Goal: Task Accomplishment & Management: Use online tool/utility

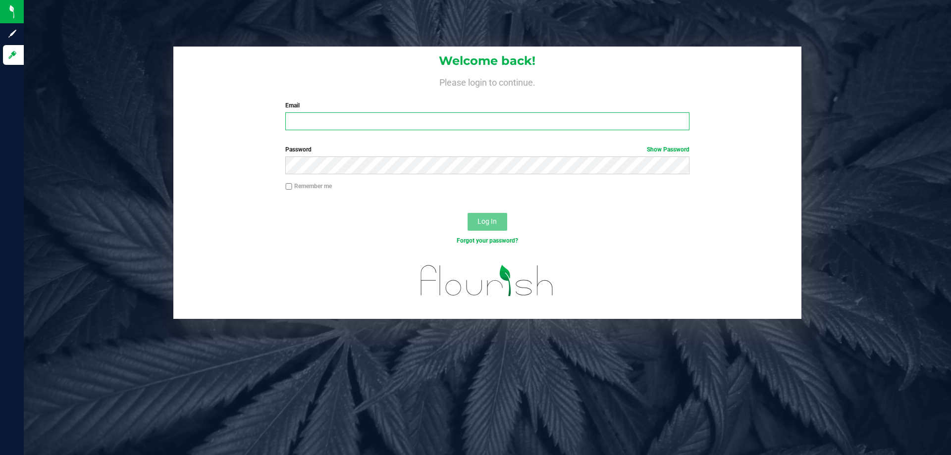
click at [322, 129] on input "Email" at bounding box center [486, 121] width 403 height 18
type input "[EMAIL_ADDRESS][DOMAIN_NAME]"
click at [467, 213] on button "Log In" at bounding box center [487, 222] width 40 height 18
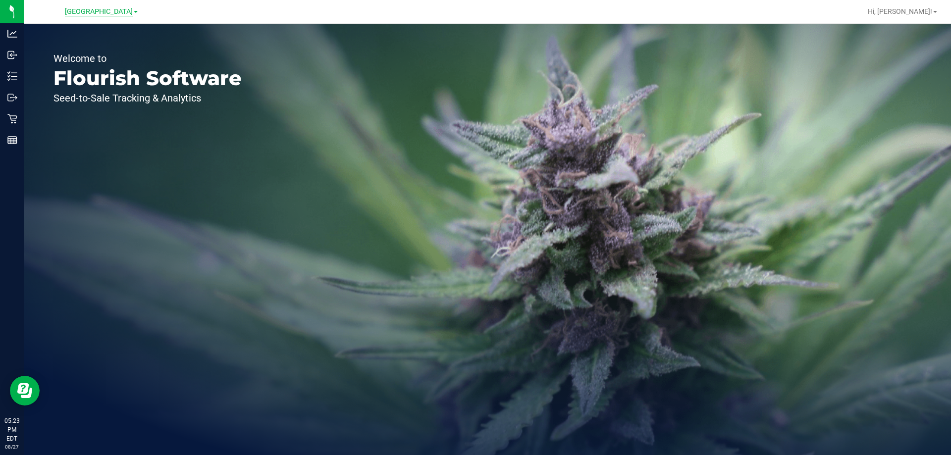
click at [116, 8] on span "[GEOGRAPHIC_DATA]" at bounding box center [99, 11] width 68 height 9
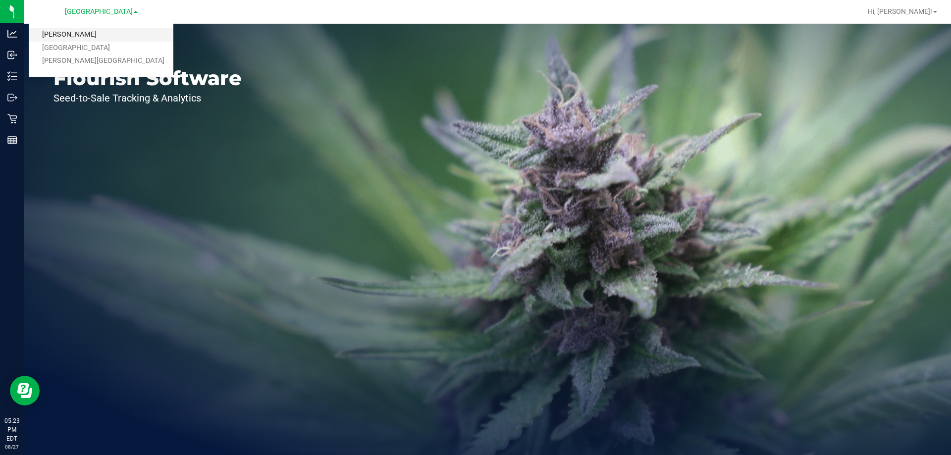
click at [78, 30] on link "[PERSON_NAME]" at bounding box center [101, 34] width 145 height 13
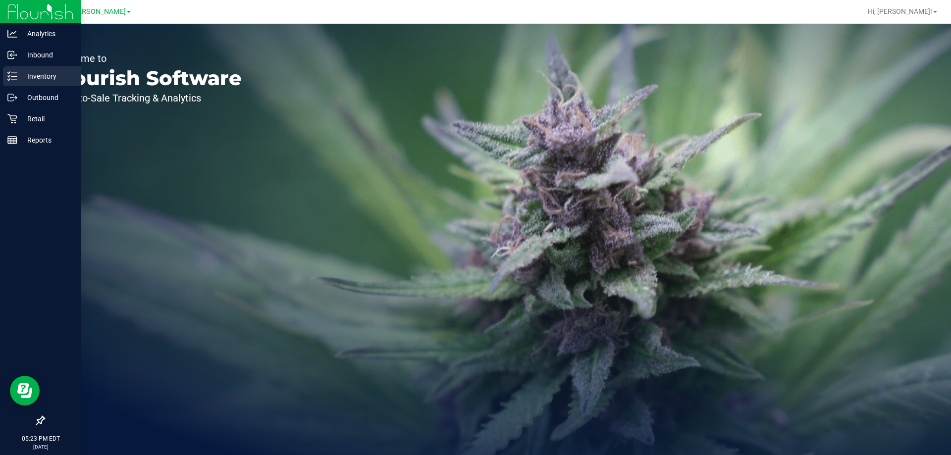
click at [33, 72] on p "Inventory" at bounding box center [46, 76] width 59 height 12
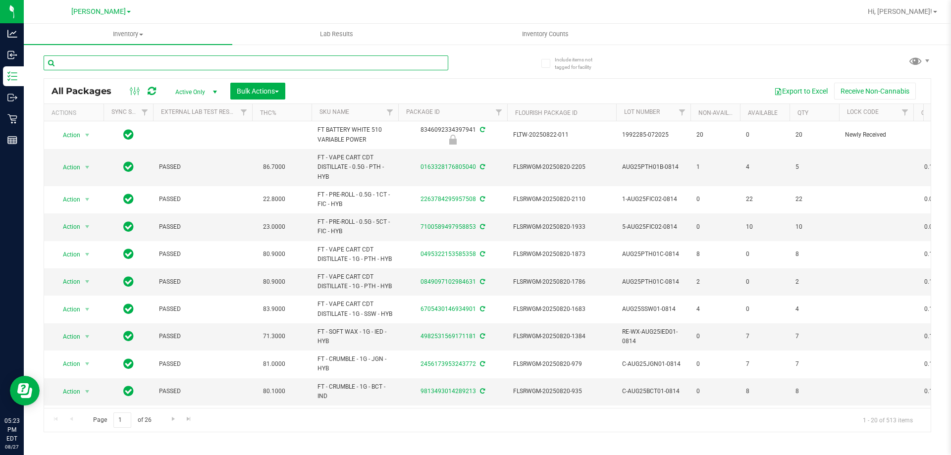
click at [169, 63] on input "text" at bounding box center [246, 62] width 404 height 15
type input "jcw"
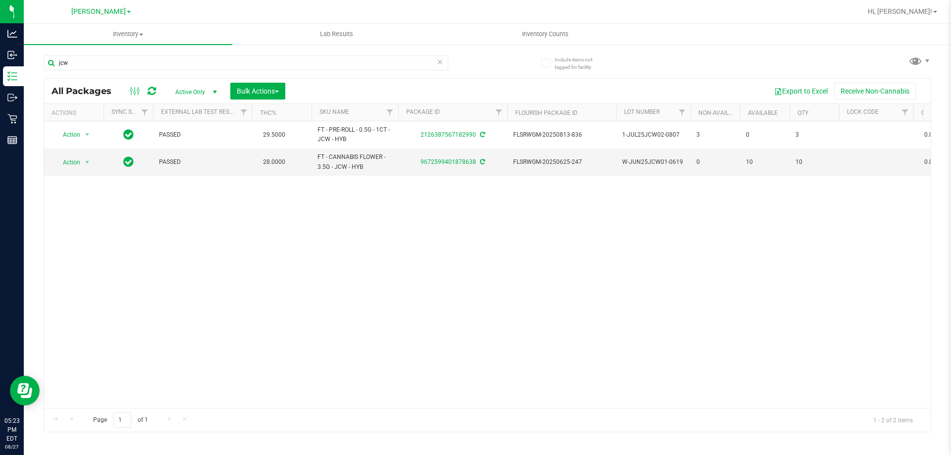
click at [422, 317] on div "Action Action Adjust qty Create package Edit attributes Global inventory Locate…" at bounding box center [487, 264] width 886 height 287
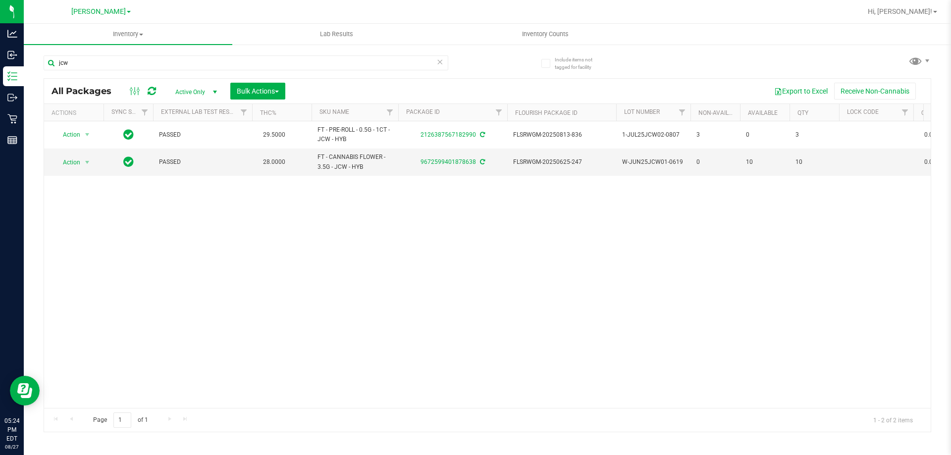
click at [548, 293] on div "Action Action Adjust qty Create package Edit attributes Global inventory Locate…" at bounding box center [487, 264] width 886 height 287
